Goal: Information Seeking & Learning: Learn about a topic

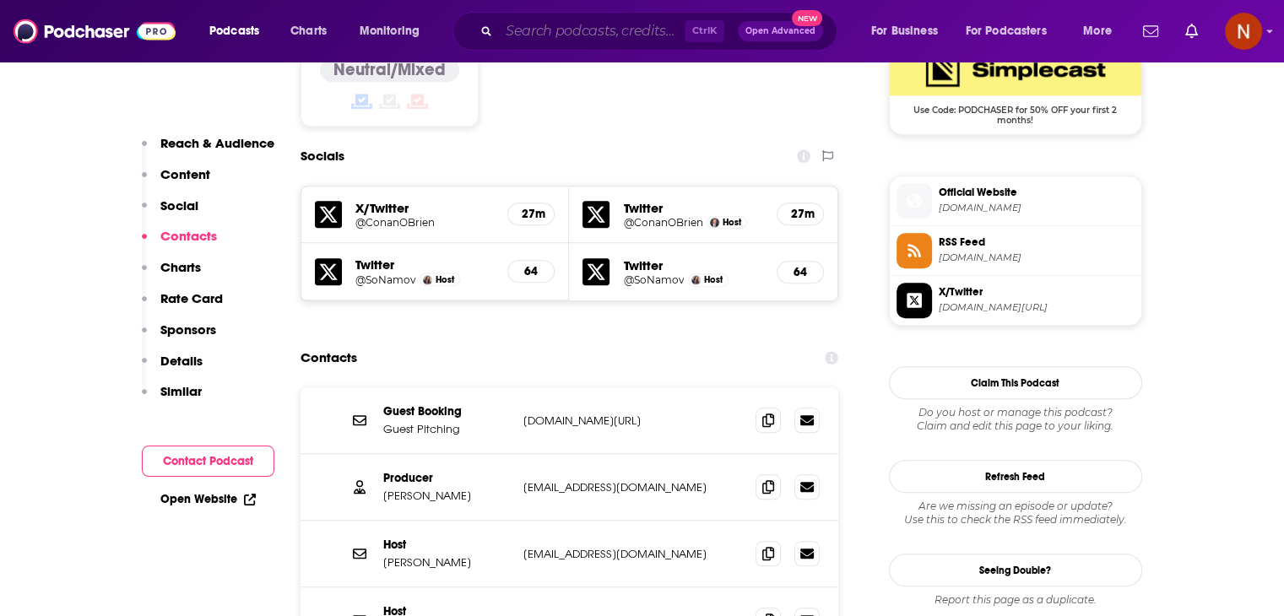
click at [614, 24] on input "Search podcasts, credits, & more..." at bounding box center [592, 31] width 186 height 27
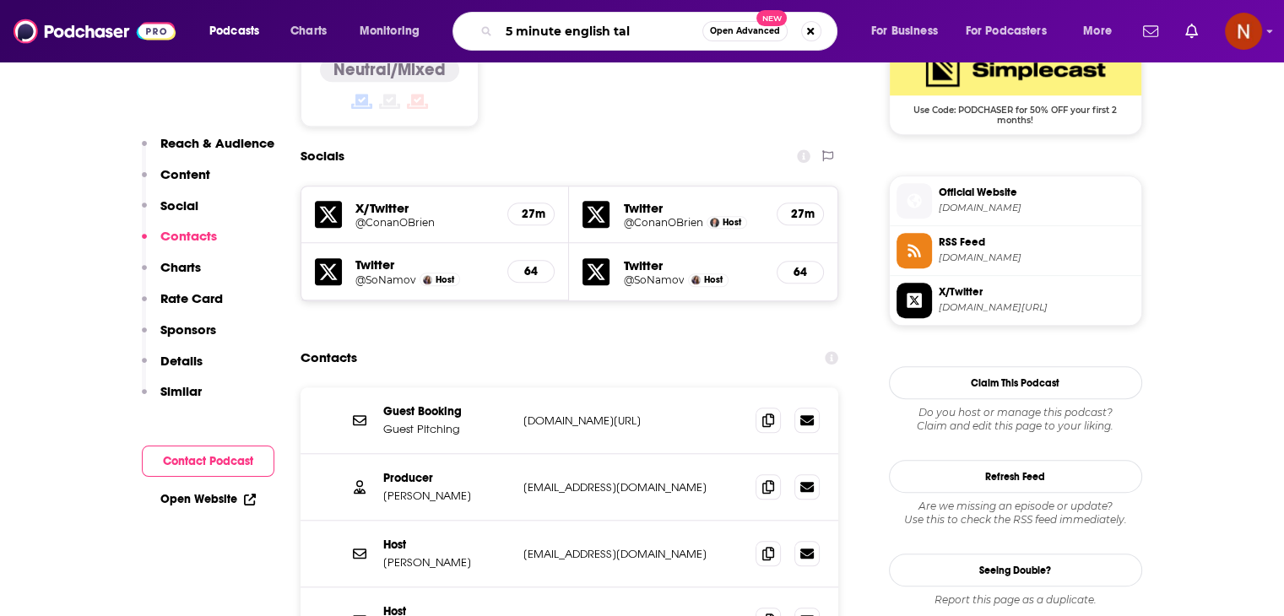
type input "5 minute english talk"
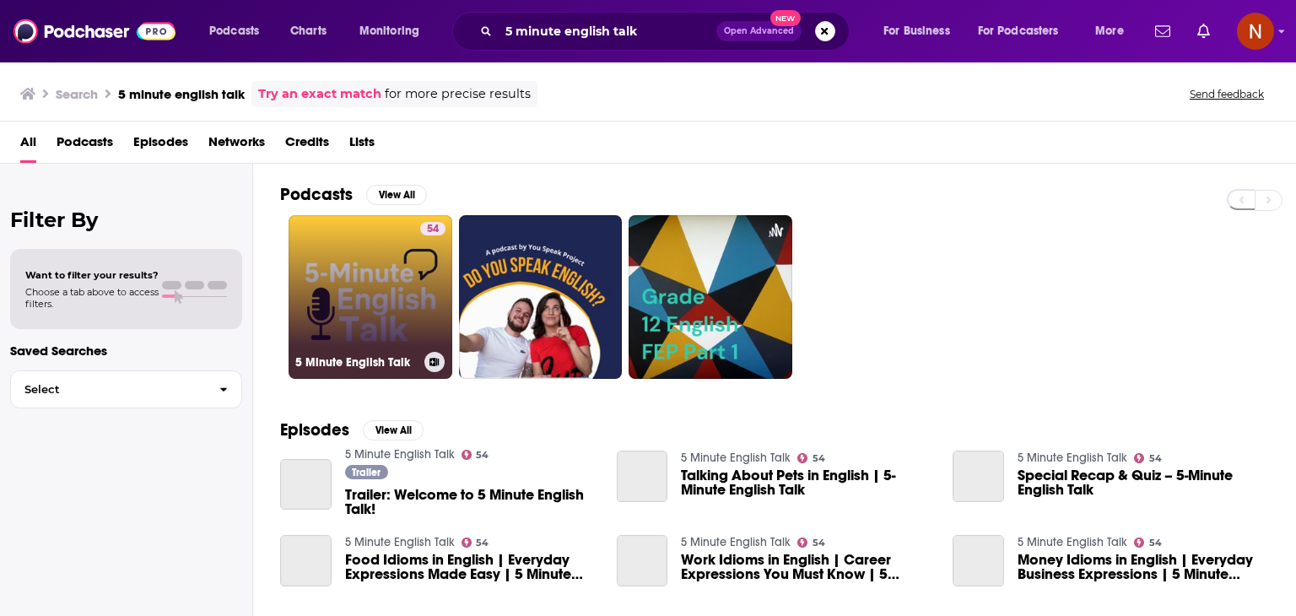
click at [321, 295] on link "54 5 Minute English Talk" at bounding box center [371, 297] width 164 height 164
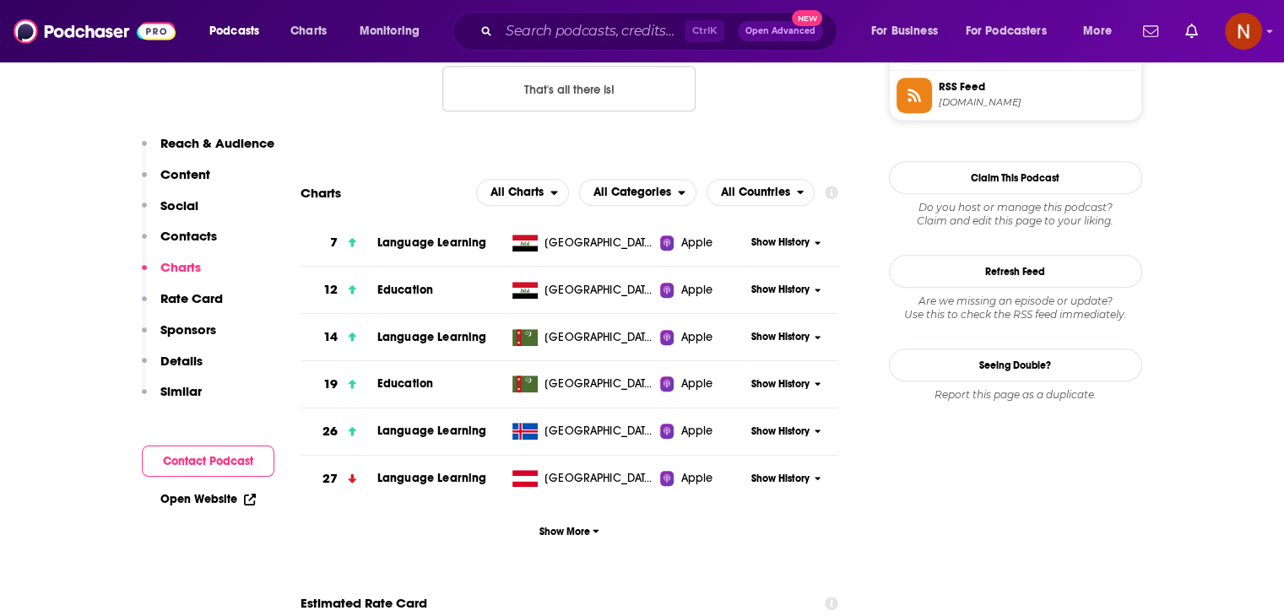
scroll to position [1458, 0]
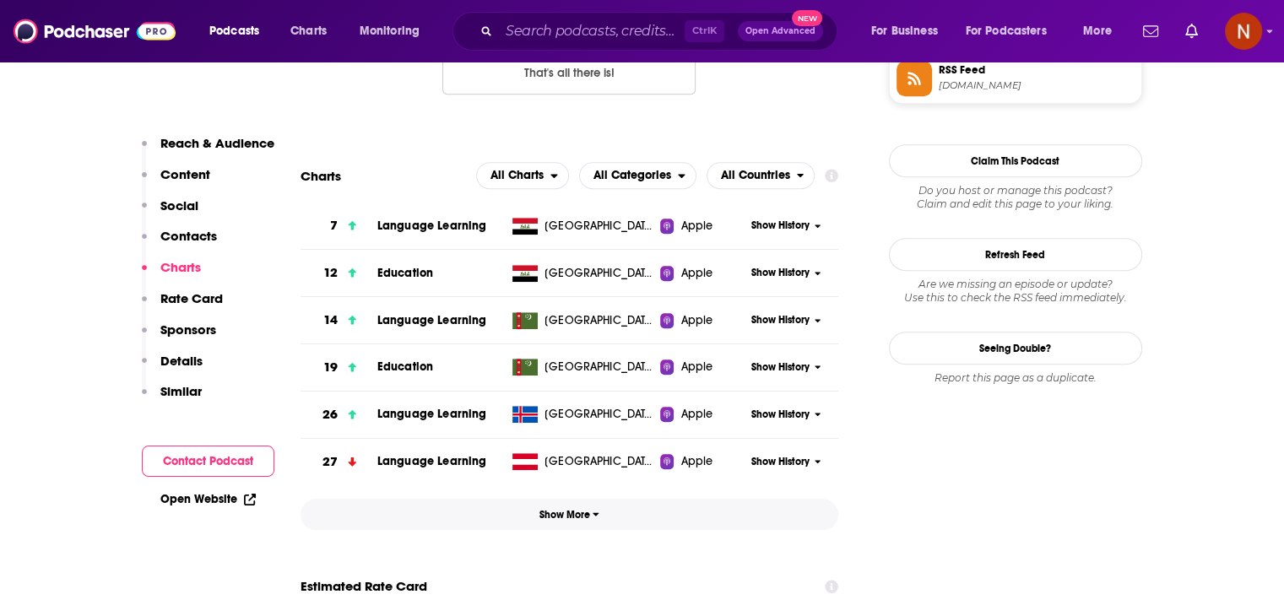
click at [556, 511] on span "Show More" at bounding box center [569, 515] width 60 height 12
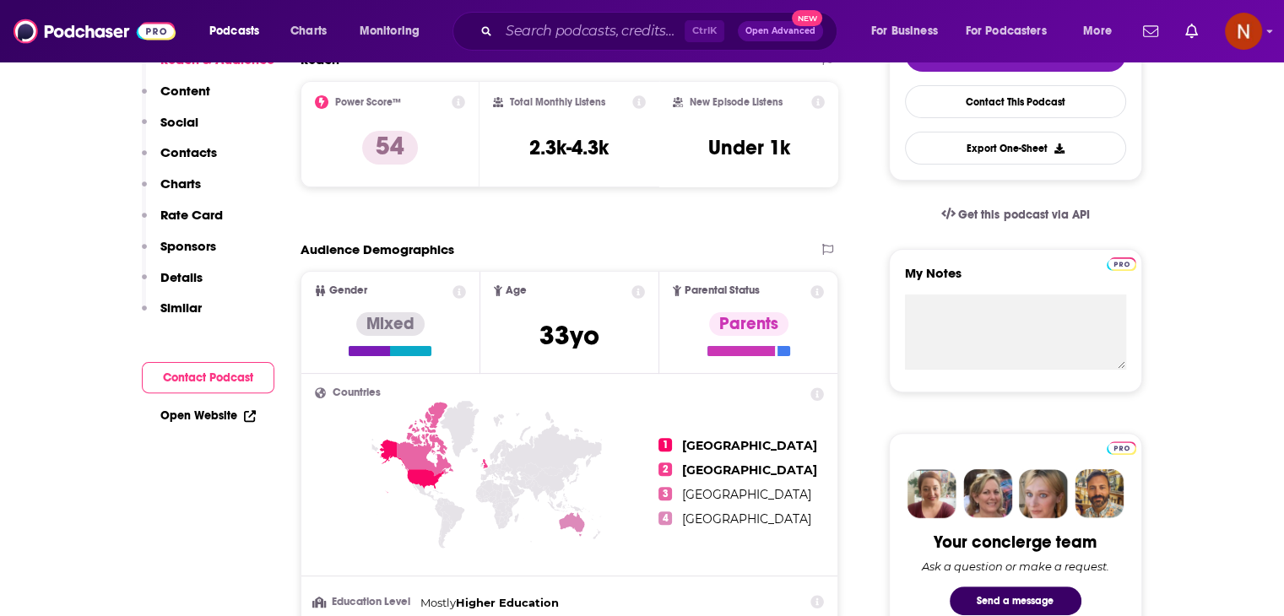
scroll to position [0, 0]
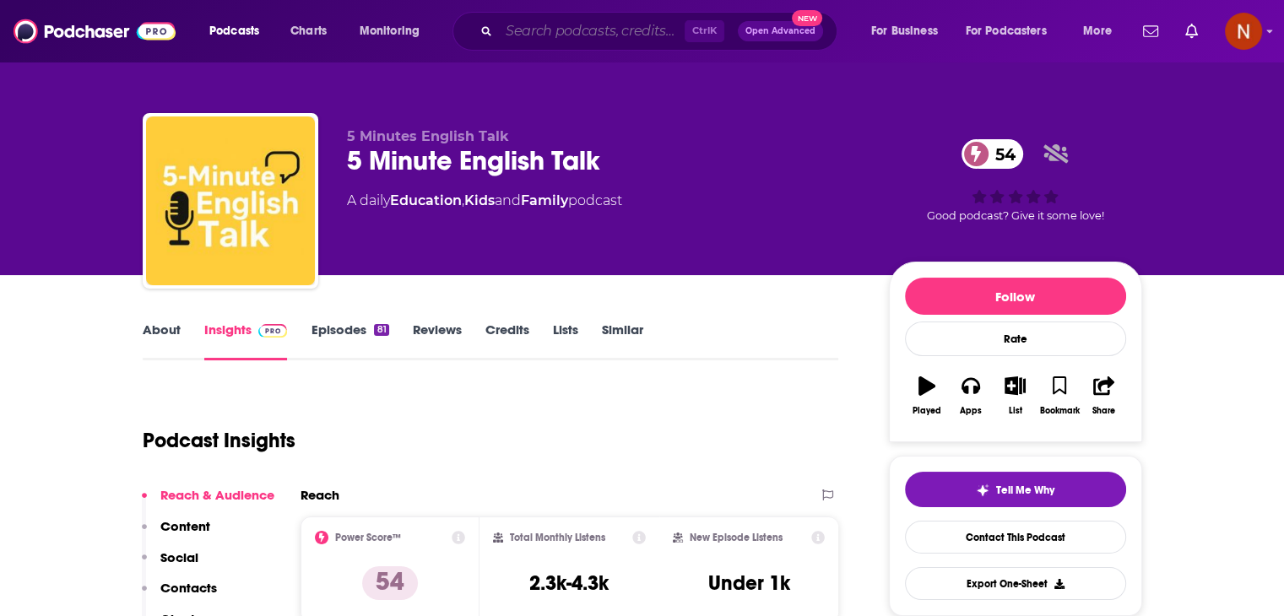
click at [646, 25] on input "Search podcasts, credits, & more..." at bounding box center [592, 31] width 186 height 27
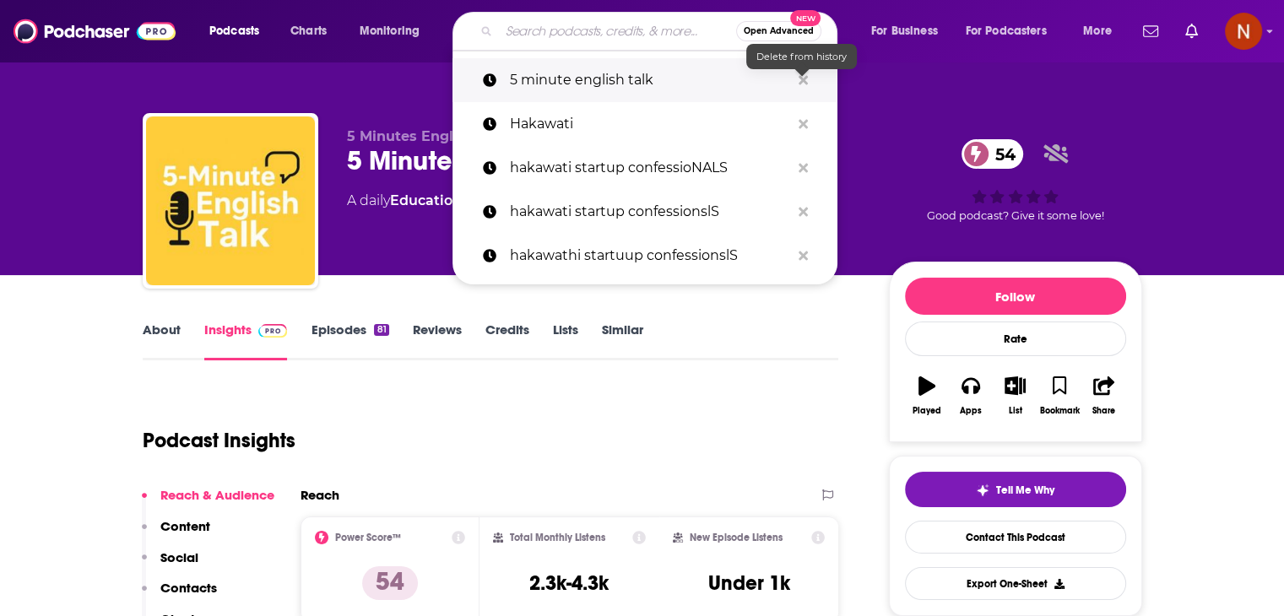
click at [803, 74] on icon "Search podcasts, credits, & more..." at bounding box center [802, 80] width 9 height 14
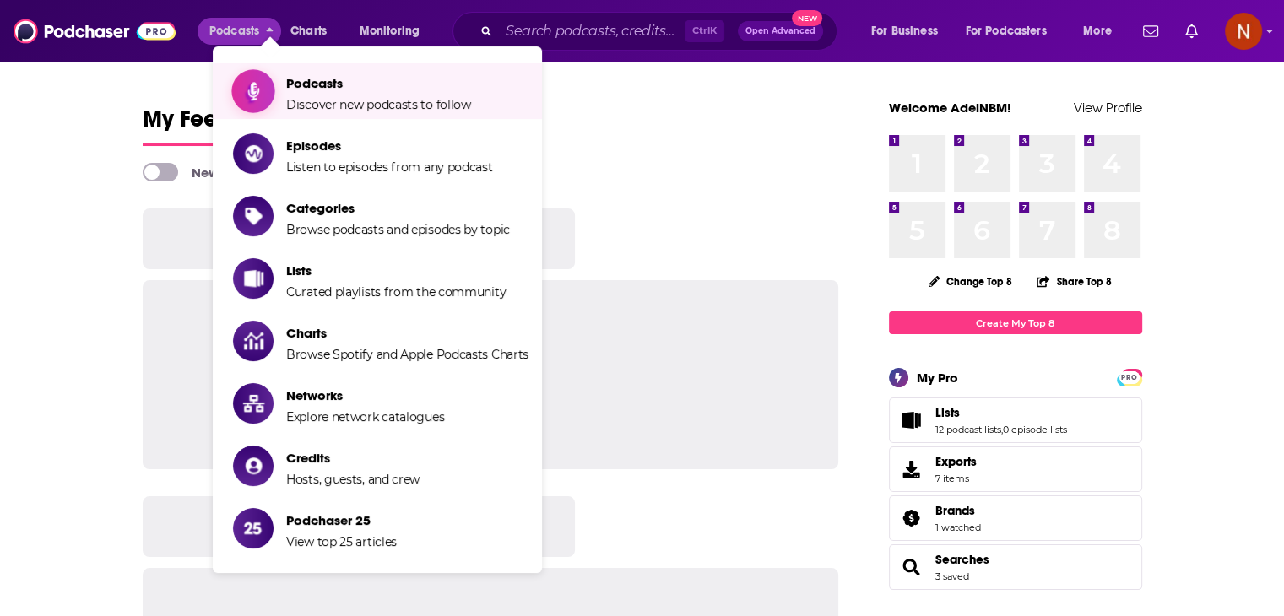
click at [297, 79] on span "Podcasts" at bounding box center [378, 83] width 185 height 16
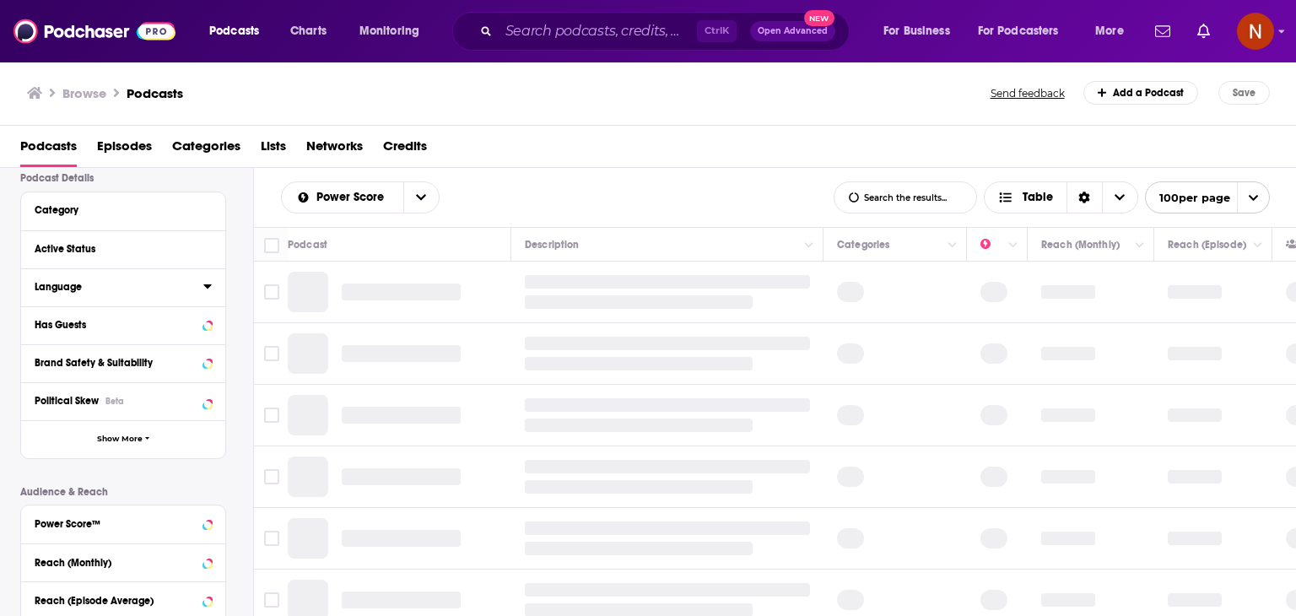
scroll to position [127, 0]
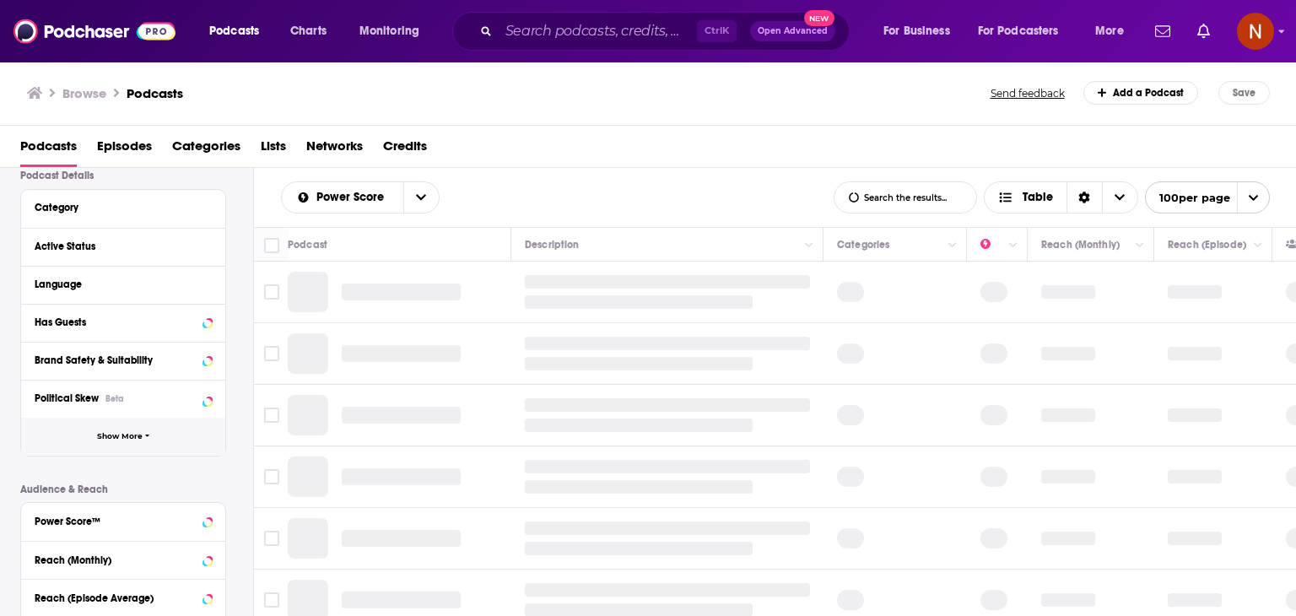
click at [128, 432] on span "Show More" at bounding box center [120, 436] width 46 height 9
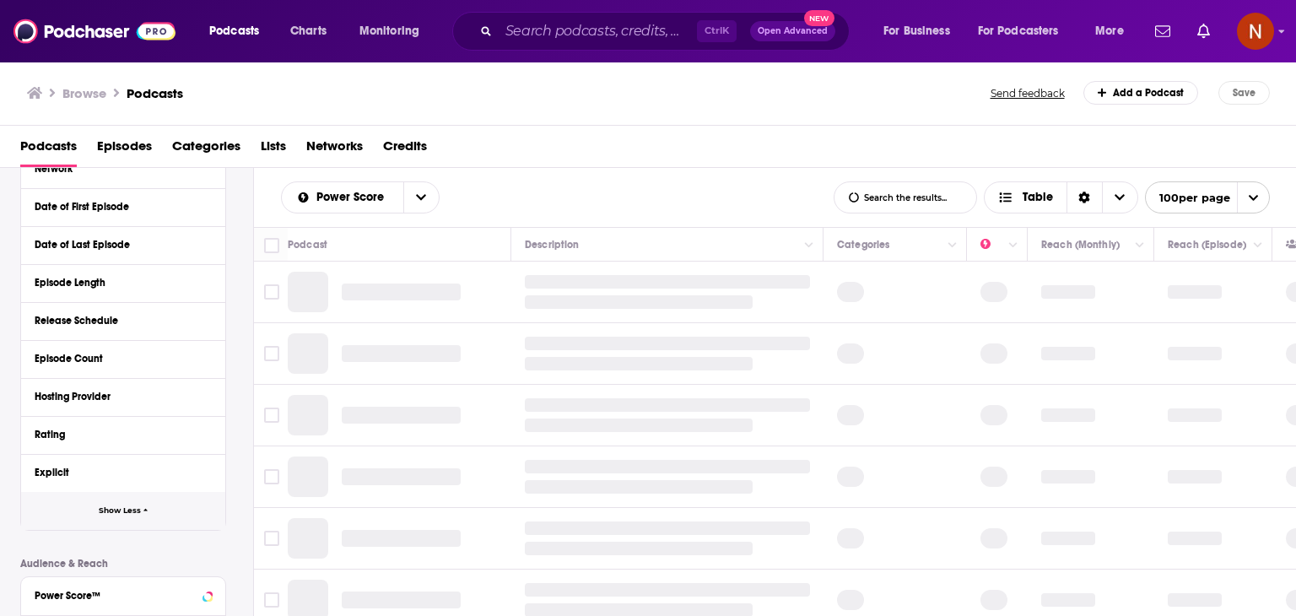
scroll to position [397, 0]
click at [114, 390] on div "Hosting Provider" at bounding box center [114, 395] width 158 height 12
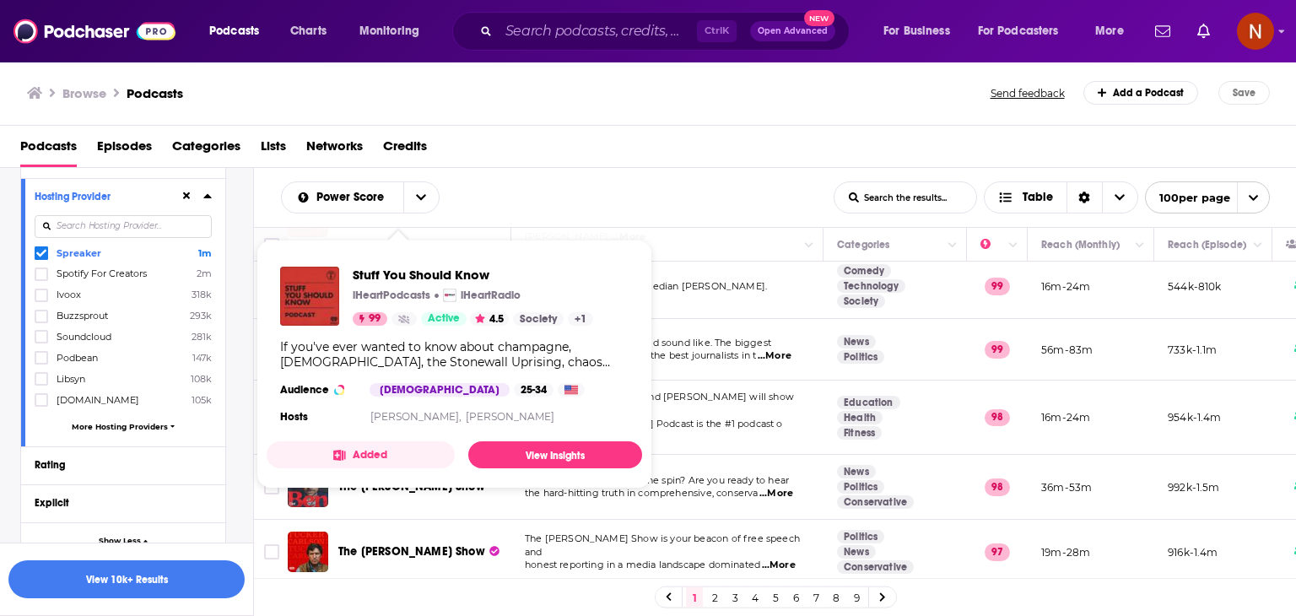
scroll to position [280, 0]
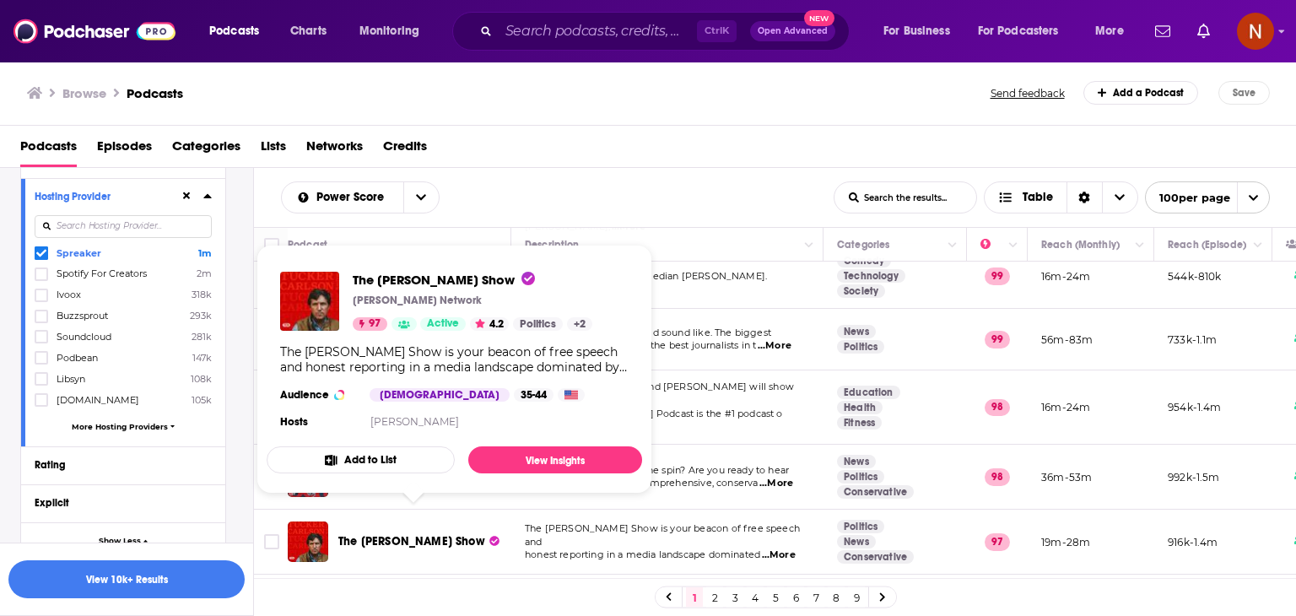
click at [606, 184] on div "Power Score List Search Input Search the results... Table" at bounding box center [557, 197] width 553 height 32
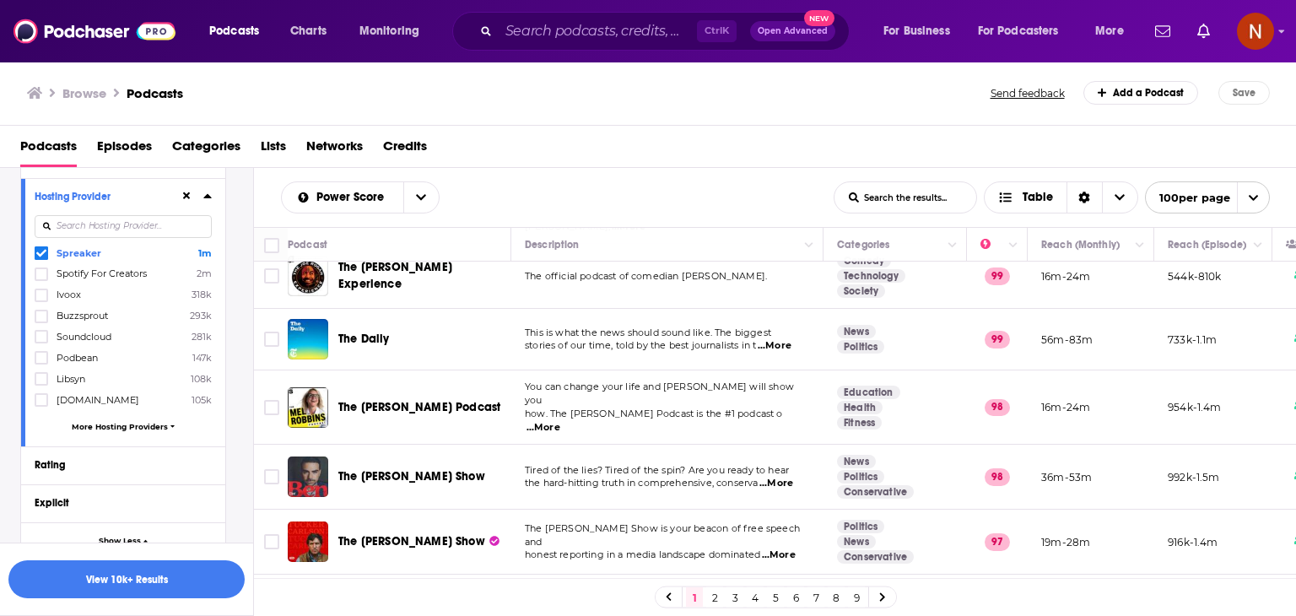
scroll to position [0, 0]
